Goal: Navigation & Orientation: Find specific page/section

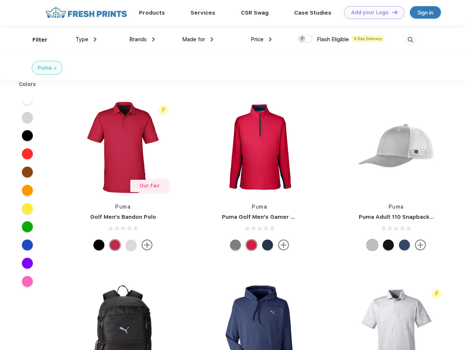
scroll to position [0, 0]
click at [371, 12] on link "Add your Logo Design Tool" at bounding box center [374, 12] width 60 height 13
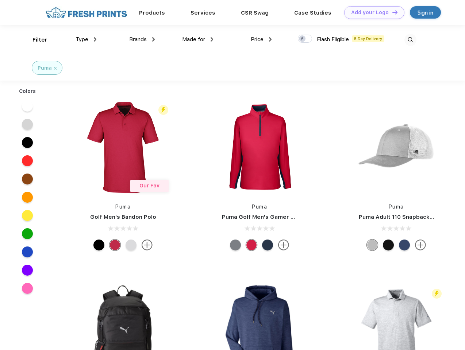
click at [0, 0] on div "Design Tool" at bounding box center [0, 0] width 0 height 0
click at [391, 12] on link "Add your Logo Design Tool" at bounding box center [374, 12] width 60 height 13
click at [35, 40] on div "Filter" at bounding box center [39, 40] width 15 height 8
click at [86, 39] on span "Type" at bounding box center [82, 39] width 13 height 7
click at [142, 39] on span "Brands" at bounding box center [138, 39] width 18 height 7
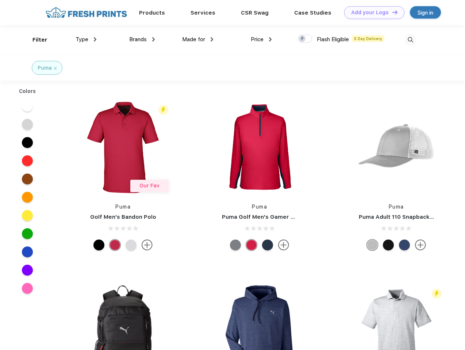
click at [198, 39] on span "Made for" at bounding box center [193, 39] width 23 height 7
click at [261, 39] on span "Price" at bounding box center [257, 39] width 13 height 7
click at [305, 39] on div at bounding box center [305, 39] width 14 height 8
click at [302, 39] on input "checkbox" at bounding box center [300, 36] width 5 height 5
click at [410, 40] on img at bounding box center [410, 40] width 12 height 12
